Goal: Find specific page/section: Find specific page/section

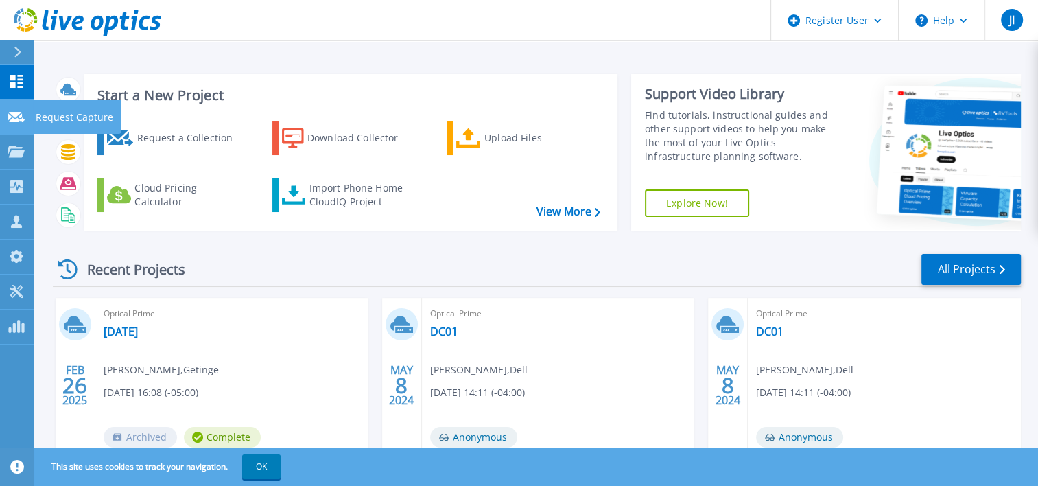
click at [19, 126] on link "Request Capture Request Capture" at bounding box center [17, 116] width 34 height 35
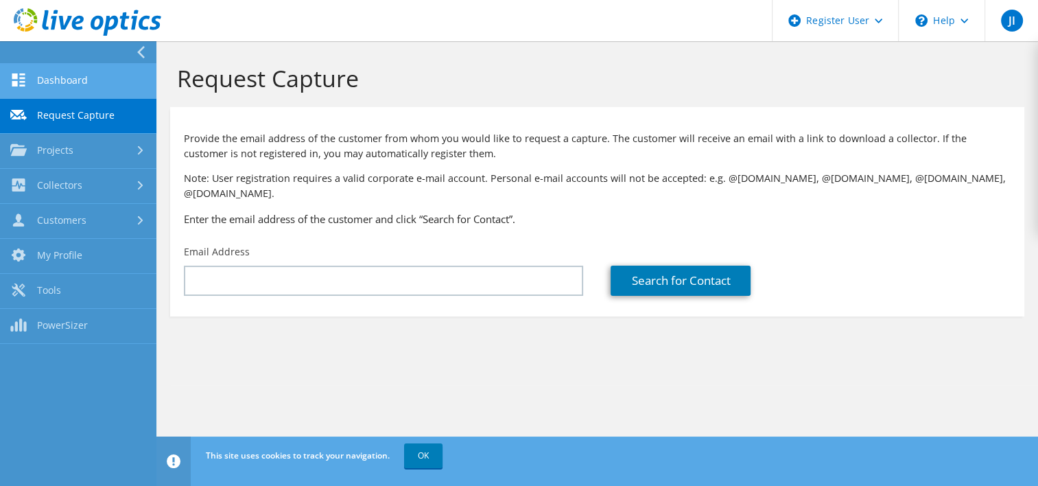
click at [110, 82] on link "Dashboard" at bounding box center [78, 81] width 156 height 35
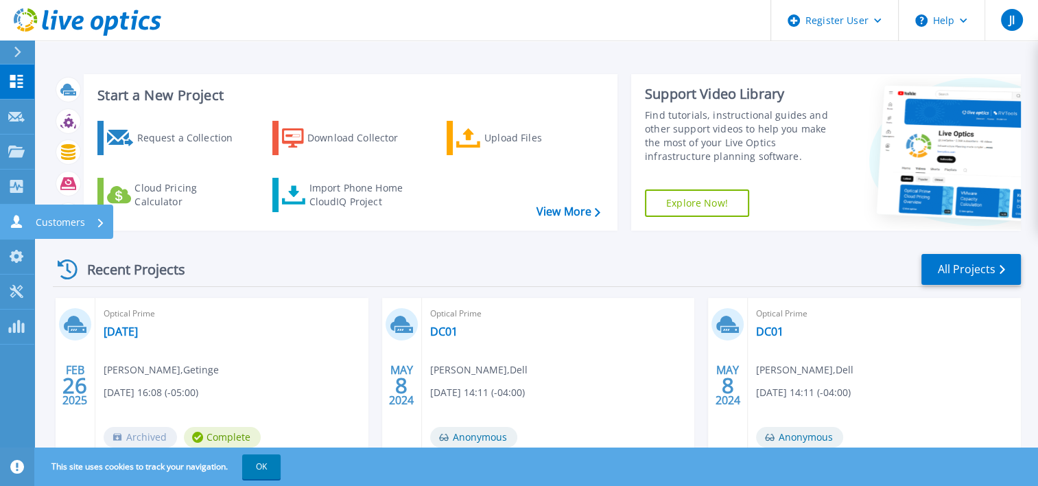
click at [77, 231] on p "Customers" at bounding box center [60, 222] width 49 height 36
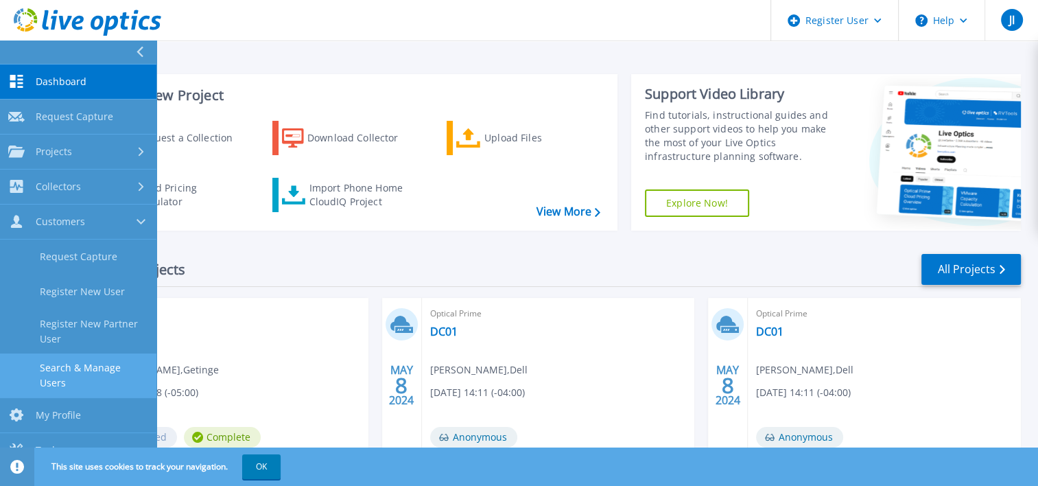
click at [125, 373] on link "Search & Manage Users" at bounding box center [78, 375] width 156 height 44
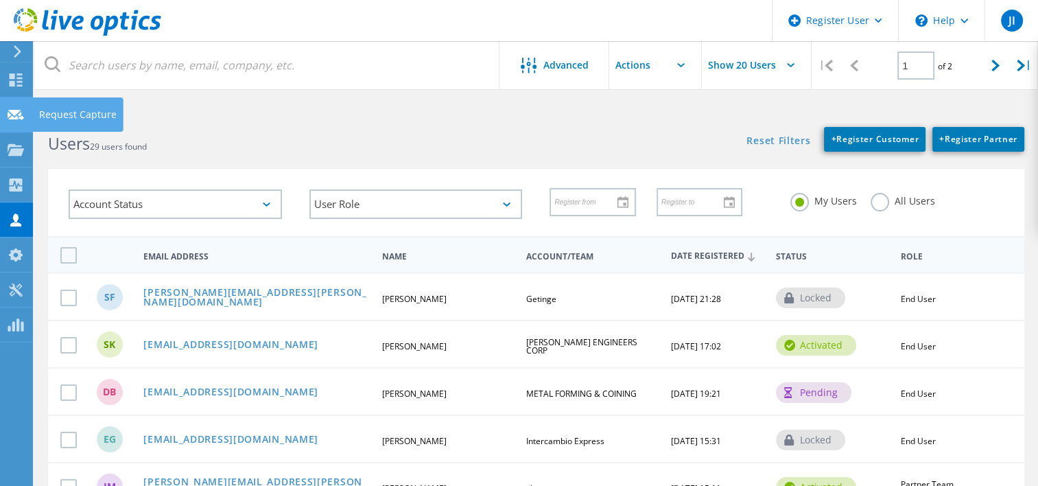
click at [11, 110] on use at bounding box center [16, 114] width 16 height 10
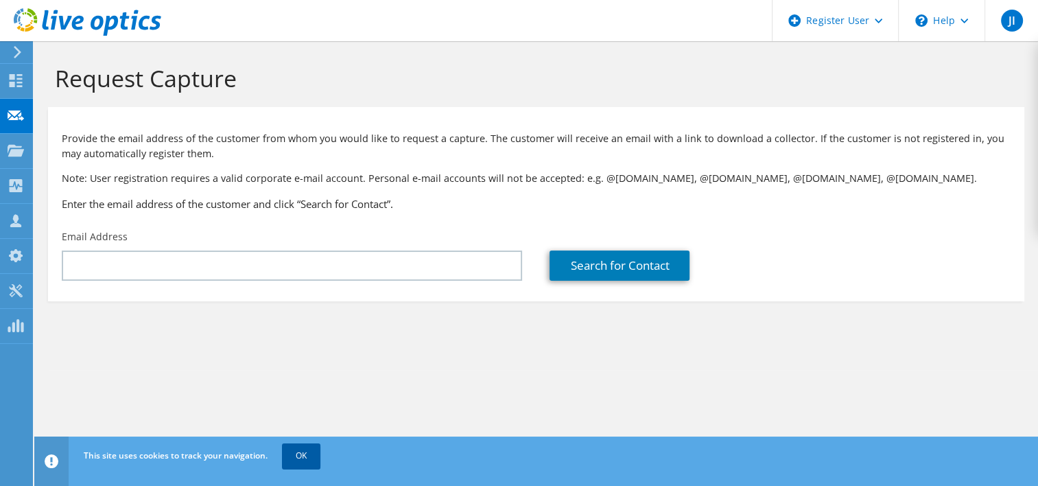
click at [287, 461] on link "OK" at bounding box center [301, 455] width 38 height 25
